Goal: Use online tool/utility: Utilize a website feature to perform a specific function

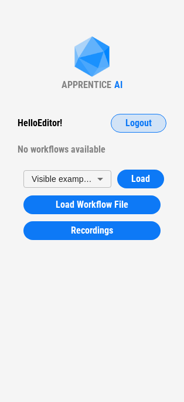
click at [139, 126] on span "Logout" at bounding box center [139, 123] width 26 height 9
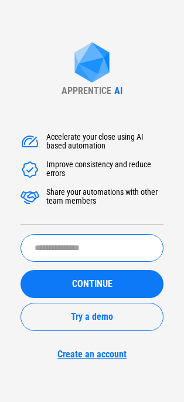
click at [97, 246] on input "text" at bounding box center [92, 248] width 143 height 28
type input "*****"
click at [21, 270] on button "CONTINUE" at bounding box center [92, 284] width 143 height 28
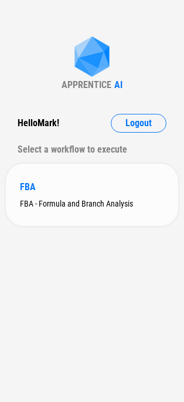
click at [76, 184] on div "FBA" at bounding box center [92, 187] width 145 height 11
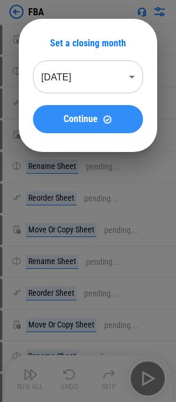
click at [96, 127] on button "Continue" at bounding box center [88, 119] width 110 height 28
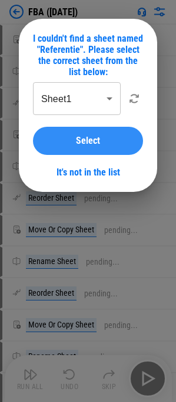
click at [81, 148] on button "Select" at bounding box center [88, 141] width 110 height 28
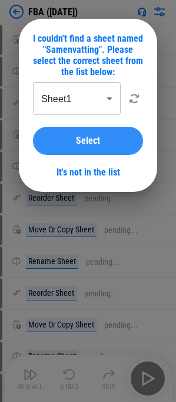
click at [80, 150] on button "Select" at bounding box center [88, 141] width 110 height 28
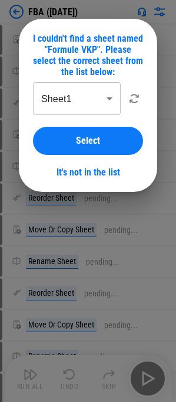
click at [76, 141] on span "Select" at bounding box center [88, 140] width 24 height 9
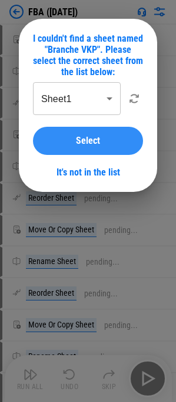
click at [79, 138] on span "Select" at bounding box center [88, 140] width 24 height 9
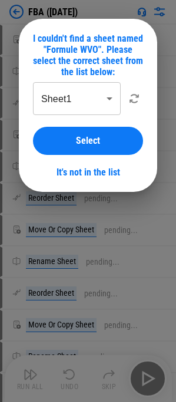
click at [76, 139] on span "Select" at bounding box center [88, 140] width 24 height 9
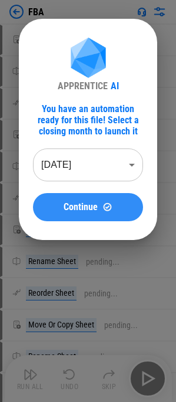
click at [81, 209] on span "Continue" at bounding box center [80, 207] width 34 height 9
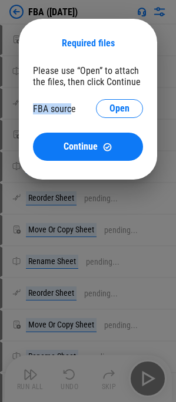
drag, startPoint x: 69, startPoint y: 111, endPoint x: 35, endPoint y: 113, distance: 34.1
click at [35, 113] on div "FBA source" at bounding box center [54, 108] width 43 height 11
drag, startPoint x: 35, startPoint y: 113, endPoint x: 75, endPoint y: 109, distance: 40.1
click at [75, 109] on div "FBA source" at bounding box center [54, 108] width 43 height 11
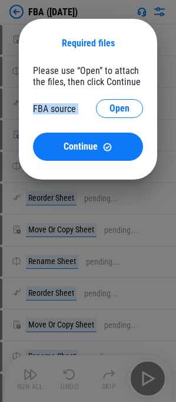
click at [75, 109] on div "FBA source" at bounding box center [54, 108] width 43 height 11
click at [75, 78] on div "Please use “Open” to attach the files, then click Continue" at bounding box center [88, 76] width 110 height 22
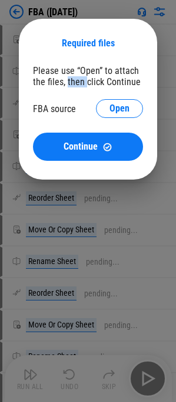
click at [75, 78] on div "Please use “Open” to attach the files, then click Continue" at bounding box center [88, 76] width 110 height 22
click at [71, 107] on div "FBA source" at bounding box center [54, 108] width 43 height 11
drag, startPoint x: 73, startPoint y: 108, endPoint x: 39, endPoint y: 113, distance: 35.0
click at [39, 113] on div "FBA source" at bounding box center [54, 108] width 43 height 11
click at [37, 112] on div "FBA source" at bounding box center [54, 108] width 43 height 11
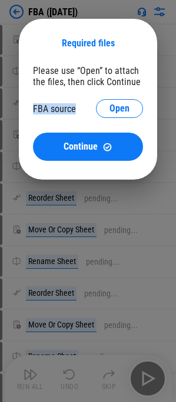
drag, startPoint x: 37, startPoint y: 112, endPoint x: 65, endPoint y: 101, distance: 30.3
click at [65, 101] on div "FBA source Open" at bounding box center [88, 108] width 110 height 19
click at [65, 112] on div "FBA source" at bounding box center [54, 108] width 43 height 11
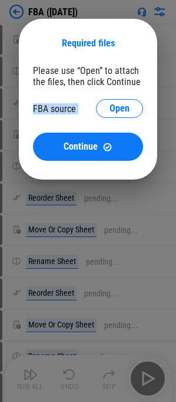
click at [57, 112] on div "FBA source" at bounding box center [54, 108] width 43 height 11
drag, startPoint x: 43, startPoint y: 109, endPoint x: 91, endPoint y: 102, distance: 48.2
click at [91, 102] on div "FBA source Open" at bounding box center [88, 108] width 110 height 19
click at [59, 113] on div "FBA source" at bounding box center [54, 108] width 43 height 11
drag, startPoint x: 59, startPoint y: 113, endPoint x: 31, endPoint y: 119, distance: 28.7
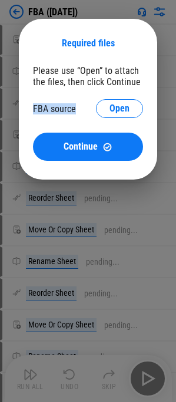
click at [31, 119] on div "Required files Please use “Open” to attach the files, then click Continue FBA s…" at bounding box center [88, 99] width 138 height 161
click at [45, 107] on div "FBA source" at bounding box center [54, 108] width 43 height 11
drag, startPoint x: 45, startPoint y: 107, endPoint x: 114, endPoint y: 107, distance: 68.7
click at [101, 98] on div "Please use “Open” to attach the files, then click Continue FBA source Open Cont…" at bounding box center [88, 113] width 110 height 96
click at [51, 108] on div "FBA source" at bounding box center [54, 108] width 43 height 11
